Goal: Navigation & Orientation: Find specific page/section

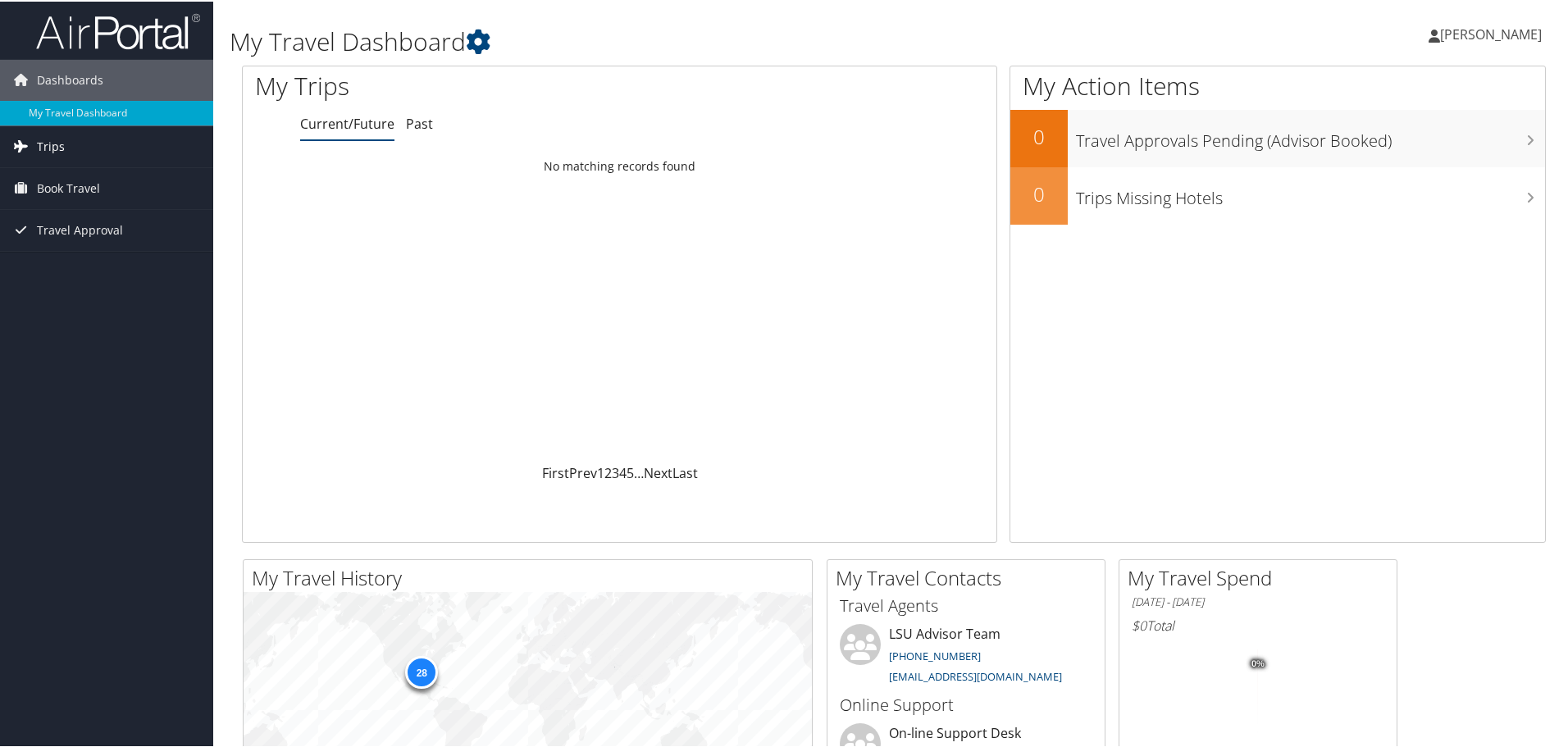
click at [140, 136] on link "Trips" at bounding box center [106, 145] width 213 height 41
click at [131, 181] on link "Current/Future Trips" at bounding box center [106, 178] width 213 height 24
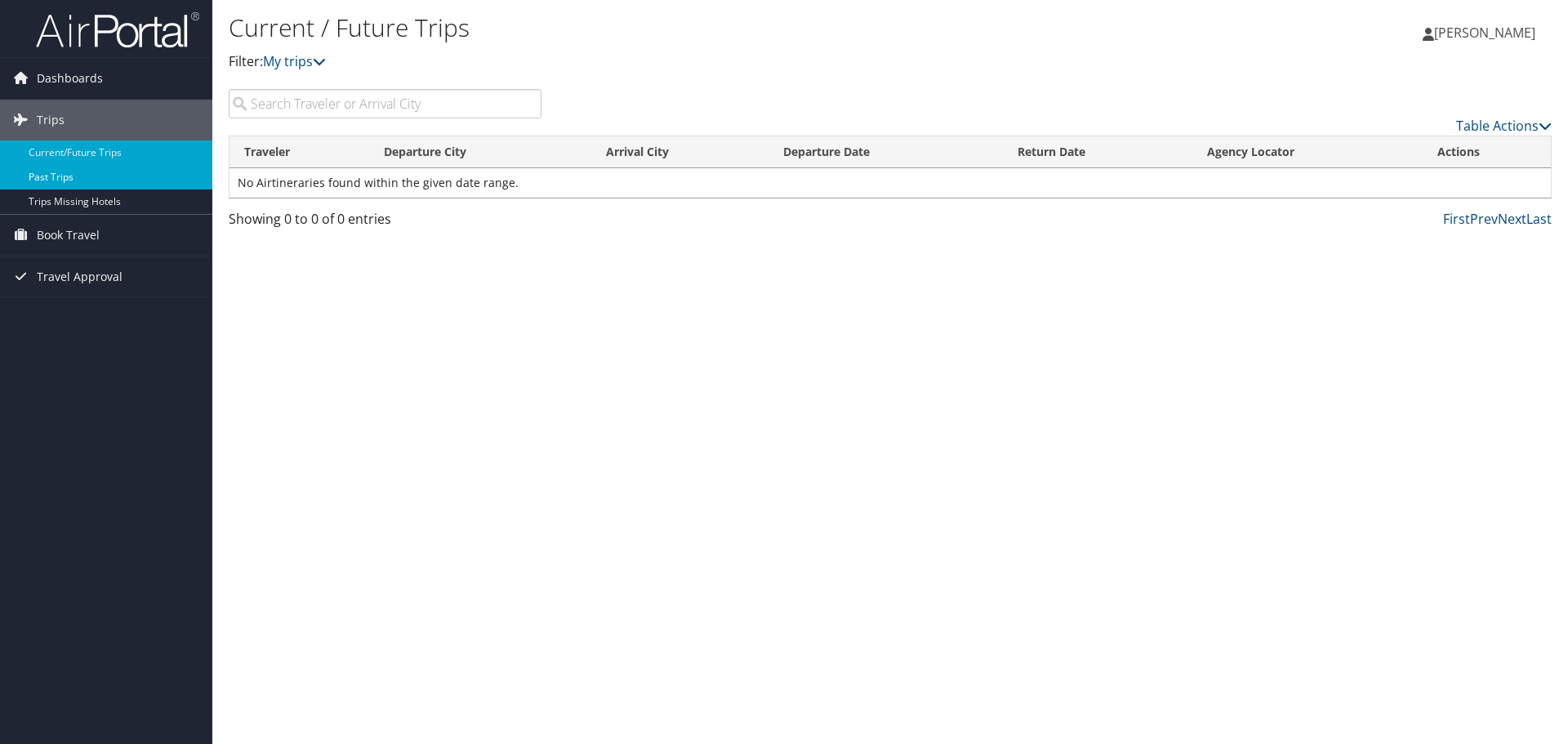
click at [107, 189] on link "Past Trips" at bounding box center [106, 177] width 212 height 24
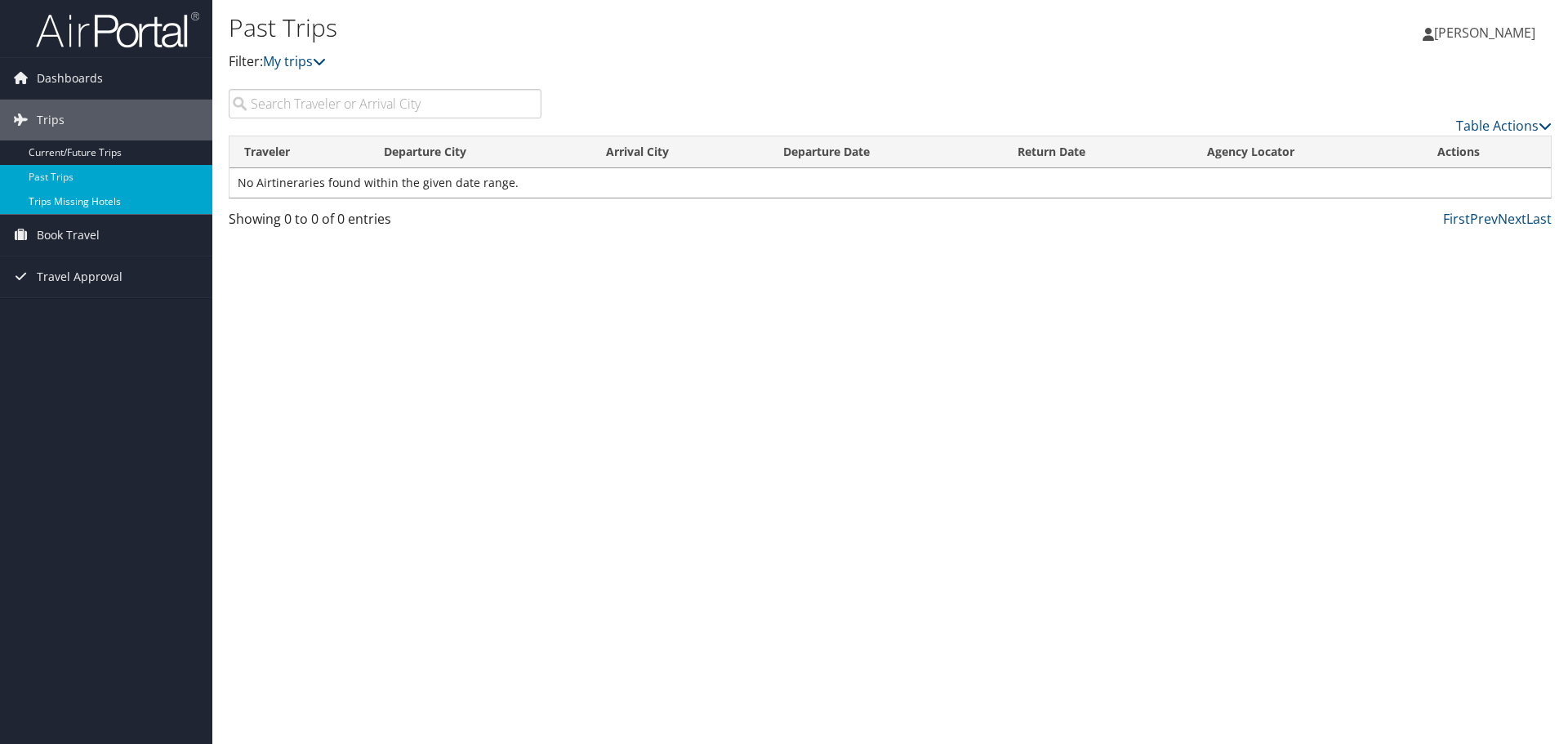
click at [134, 190] on link "Trips Missing Hotels" at bounding box center [106, 201] width 212 height 24
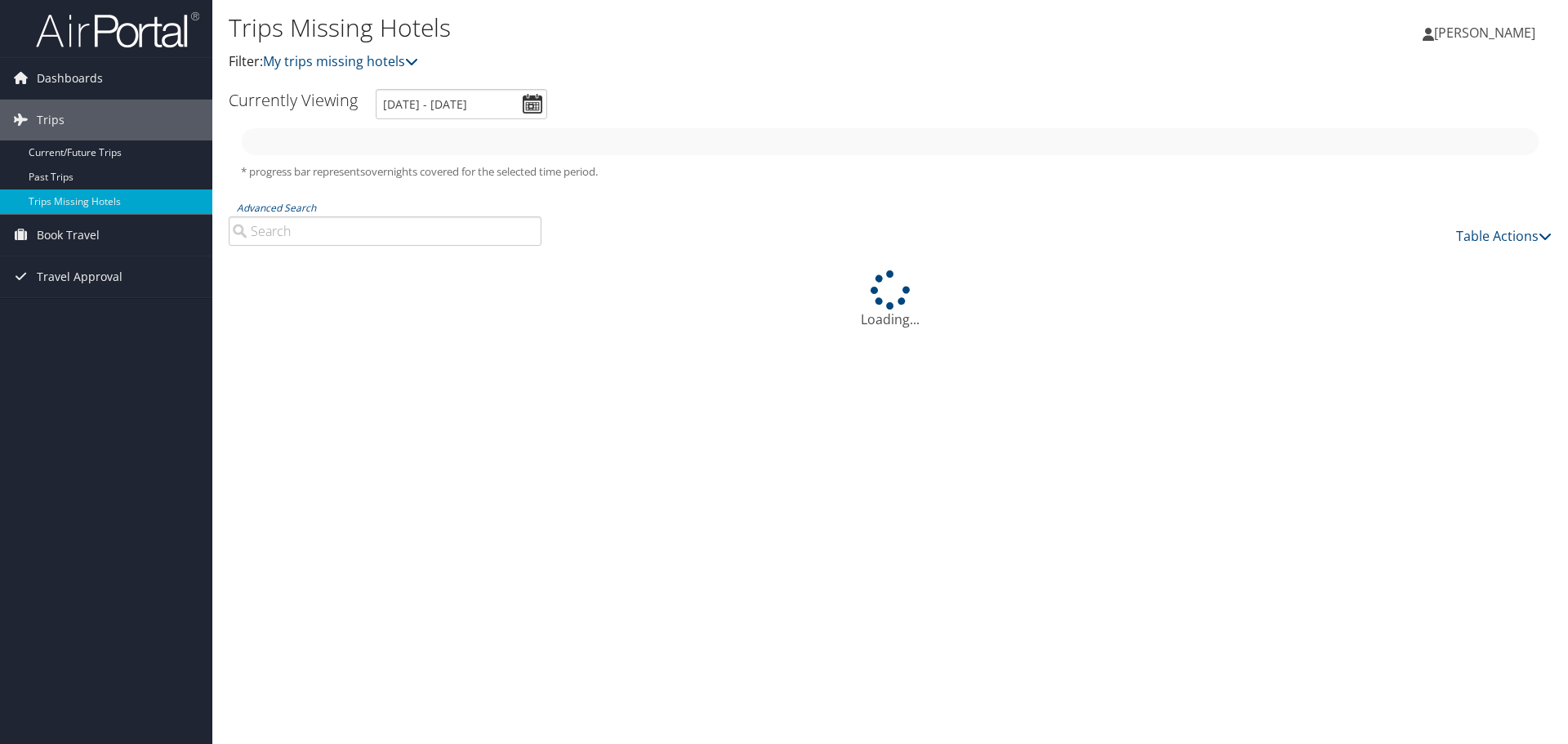
click at [26, 89] on icon at bounding box center [20, 77] width 24 height 24
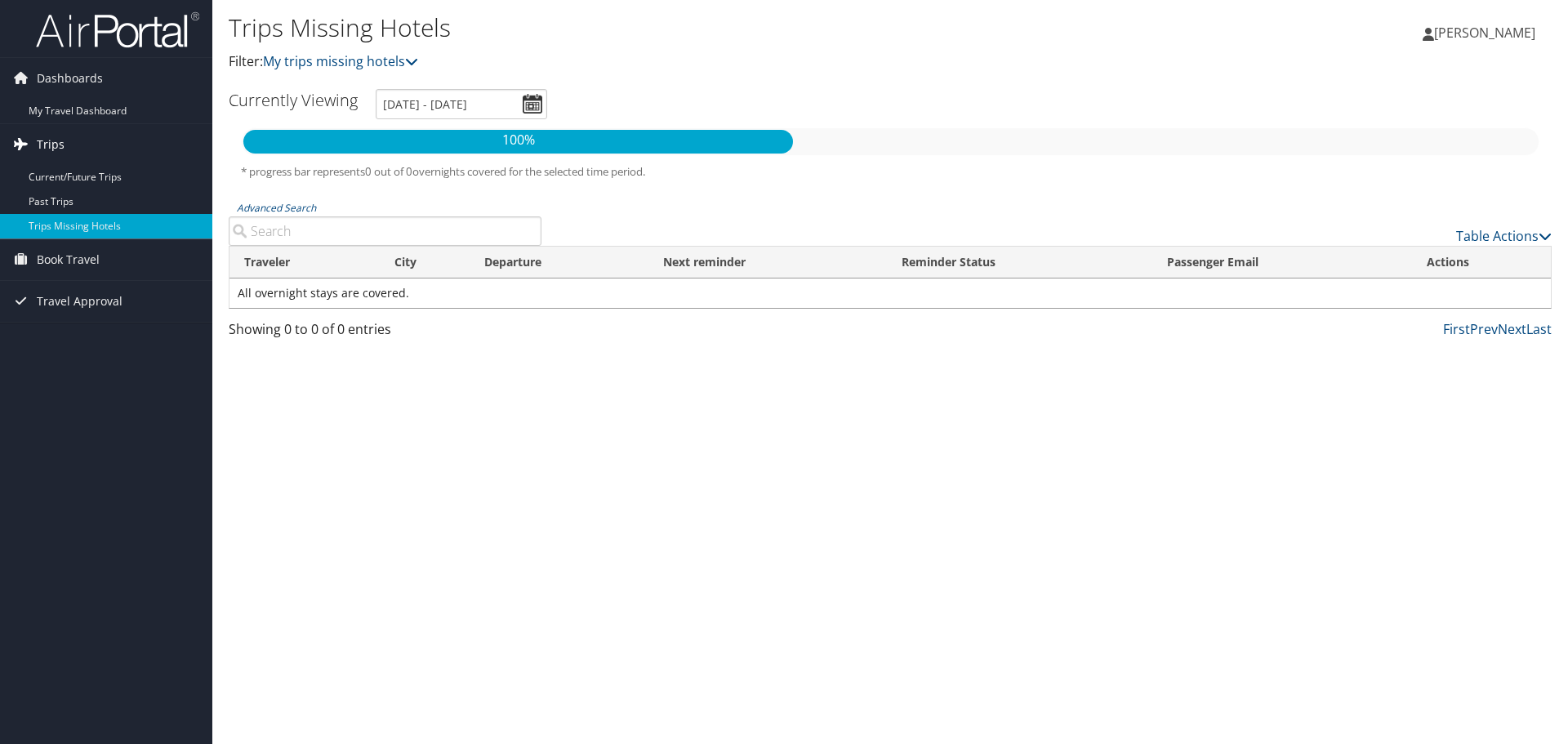
click at [67, 138] on link "Trips" at bounding box center [106, 144] width 212 height 41
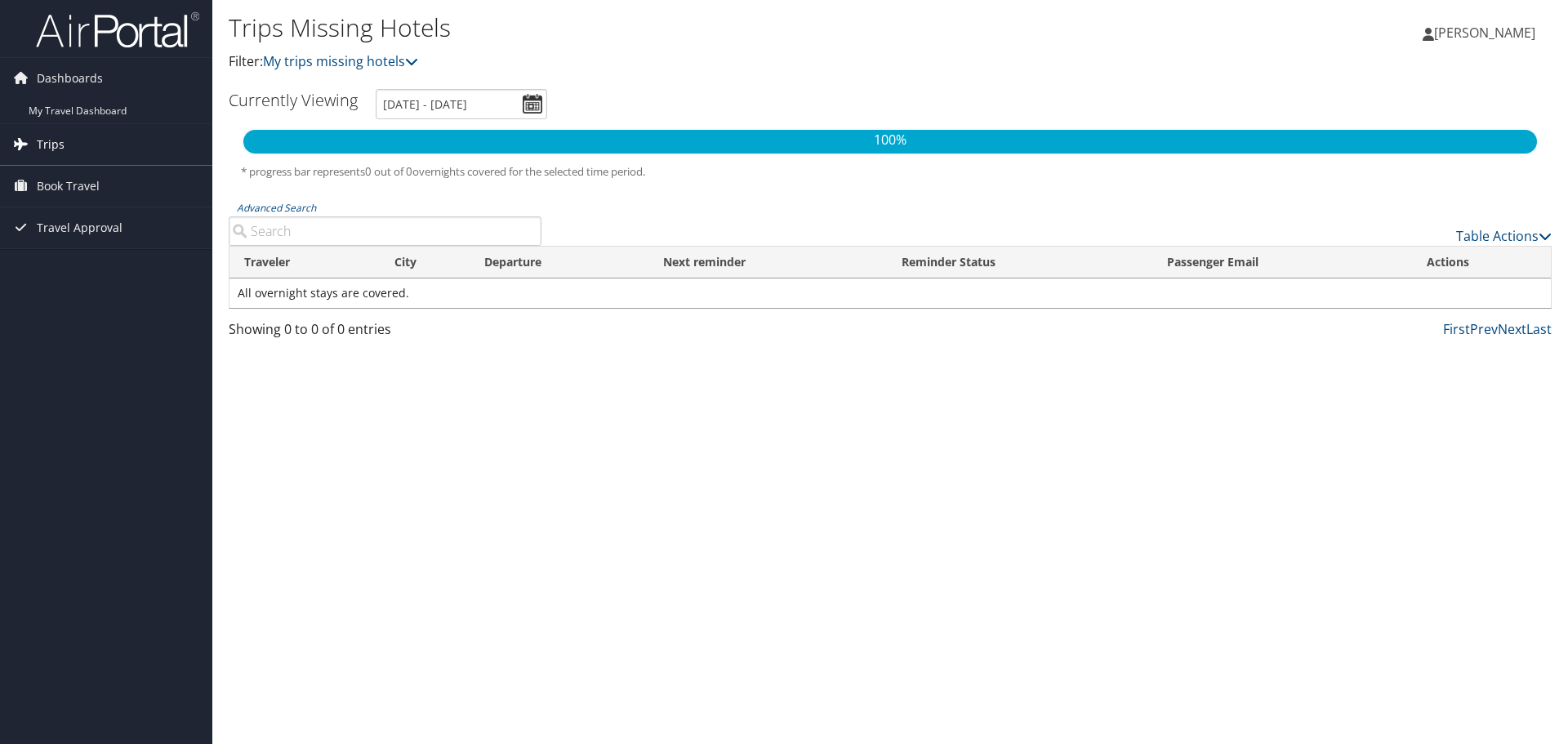
click at [76, 140] on link "Trips" at bounding box center [106, 144] width 212 height 41
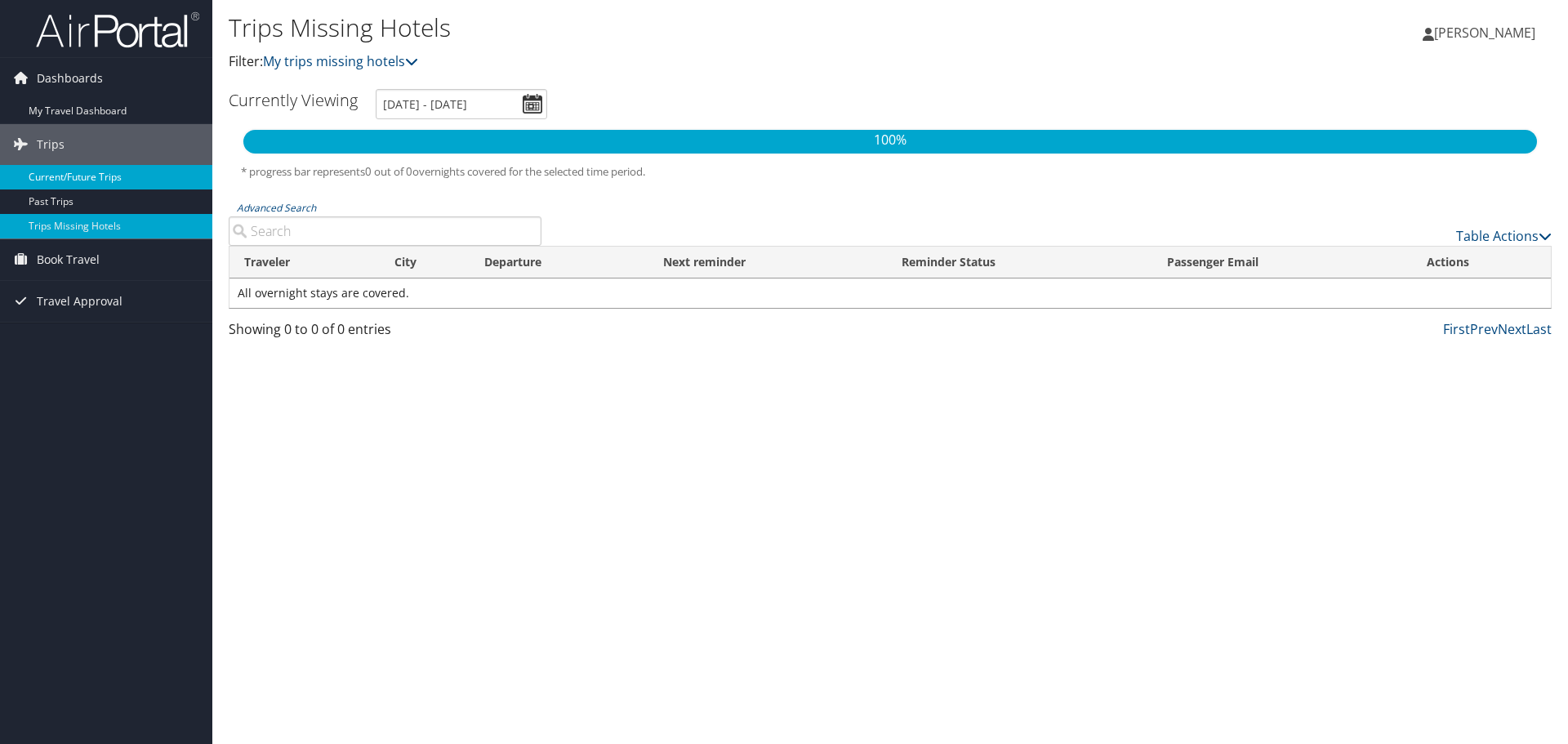
click at [88, 170] on link "Current/Future Trips" at bounding box center [106, 177] width 212 height 24
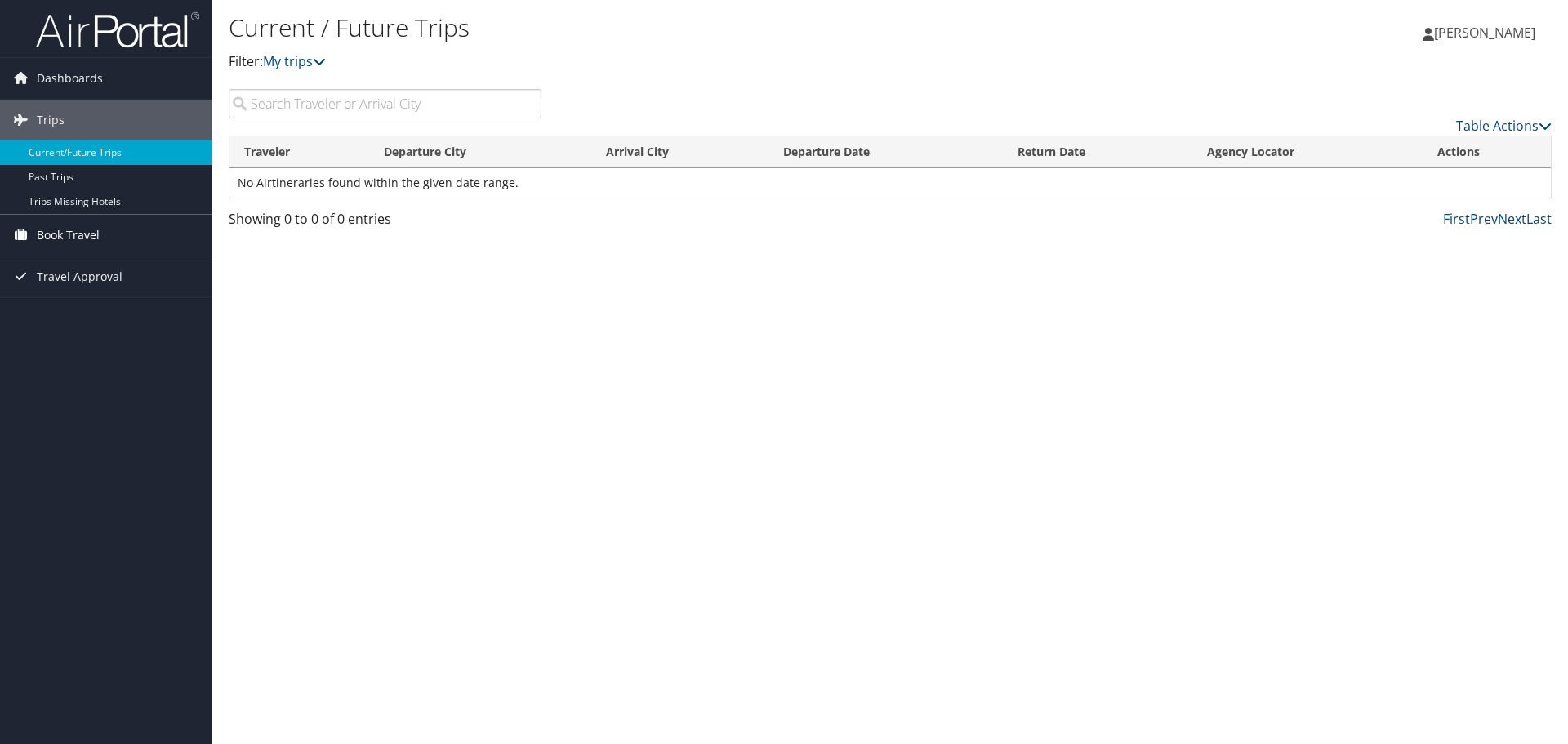
click at [118, 250] on link "Book Travel" at bounding box center [106, 235] width 212 height 41
click at [121, 294] on link "Book/Manage Online Trips" at bounding box center [106, 292] width 212 height 24
